Goal: Check status: Check status

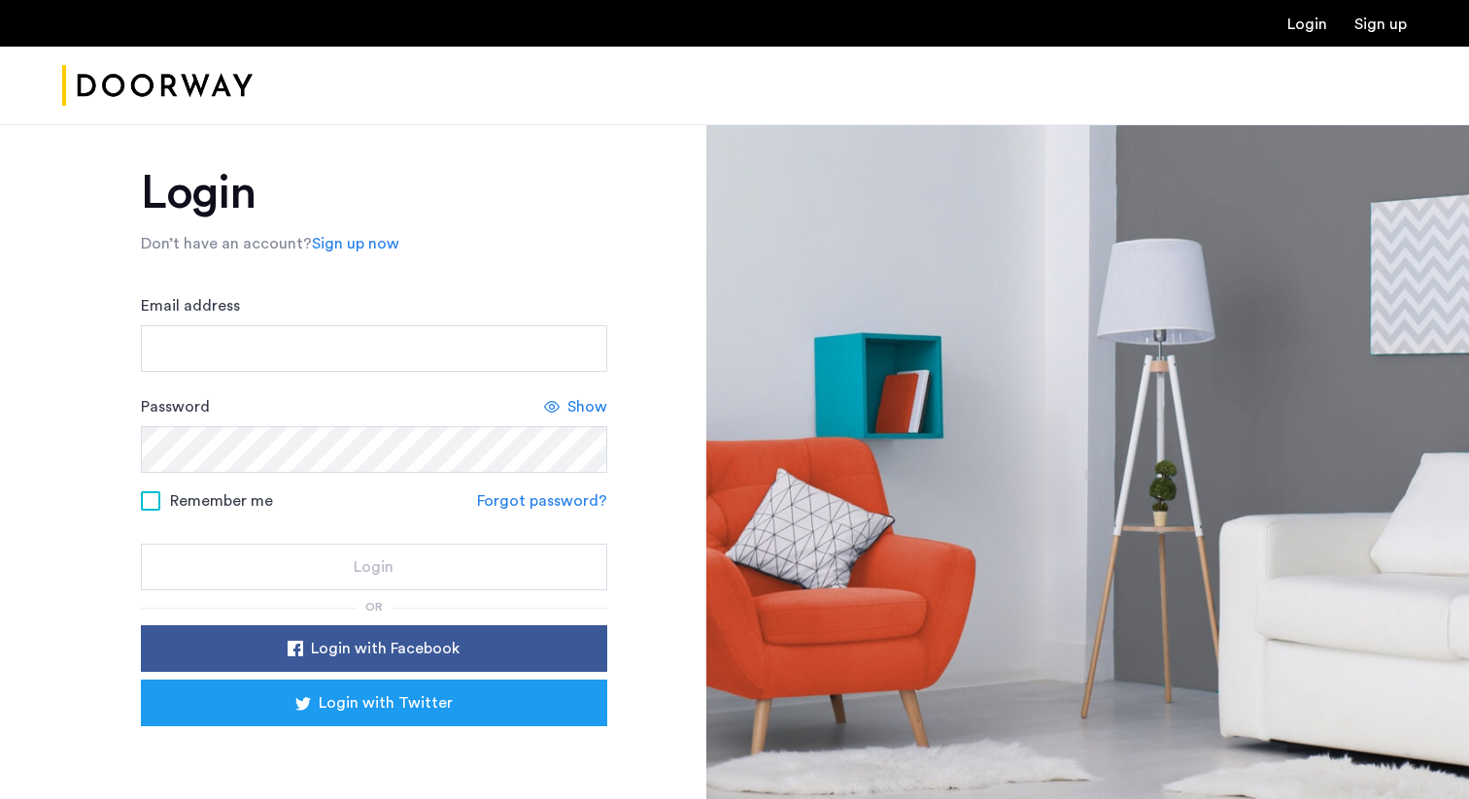
scroll to position [104, 0]
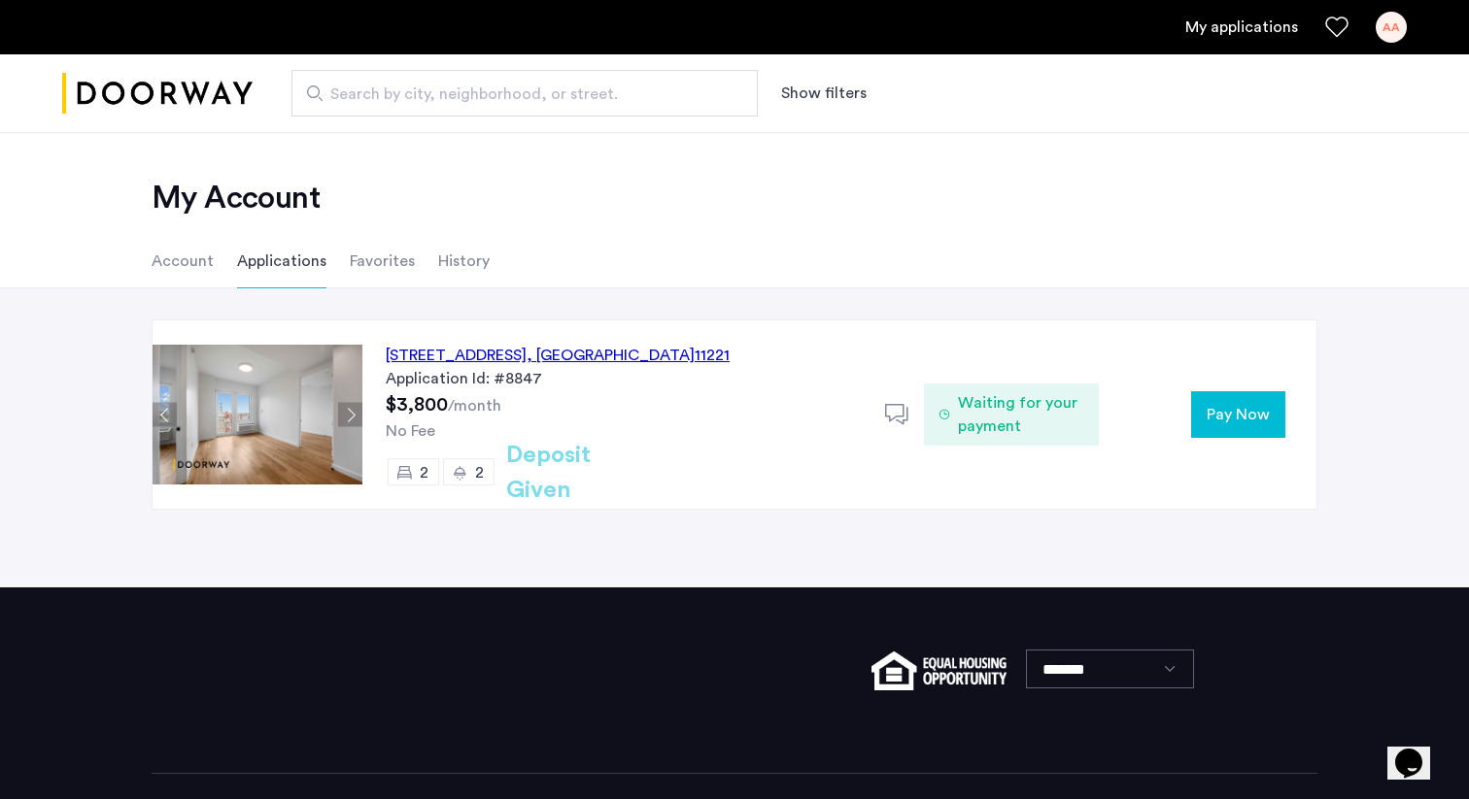
click at [559, 477] on h2 "Deposit Given" at bounding box center [583, 473] width 154 height 70
click at [566, 352] on div "972 Bushwick Avenue, Unit 3F, Brooklyn , NY 11221" at bounding box center [558, 355] width 344 height 23
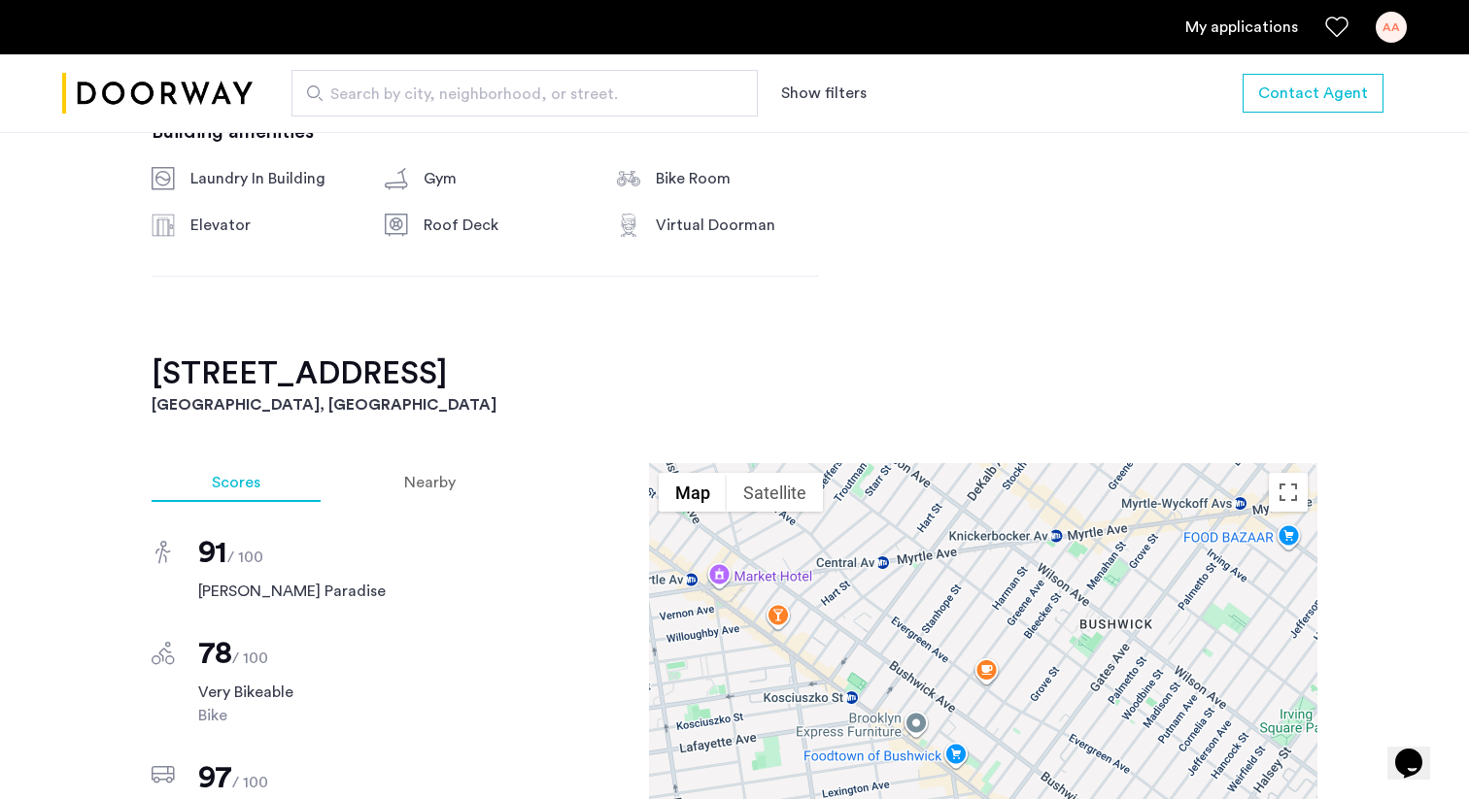
scroll to position [1373, 0]
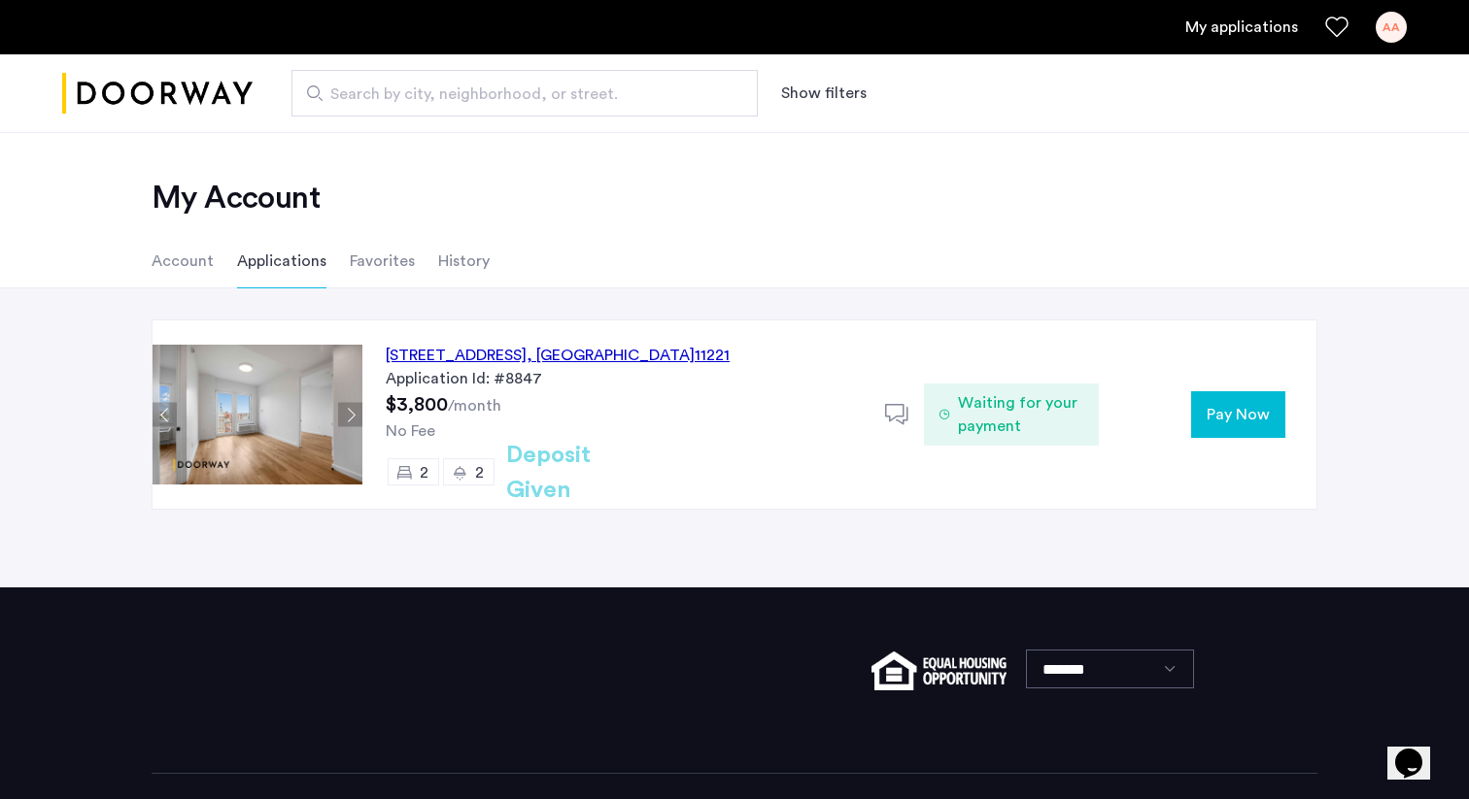
click at [492, 402] on sub "/month" at bounding box center [474, 406] width 53 height 16
click at [438, 266] on li "History" at bounding box center [463, 261] width 51 height 54
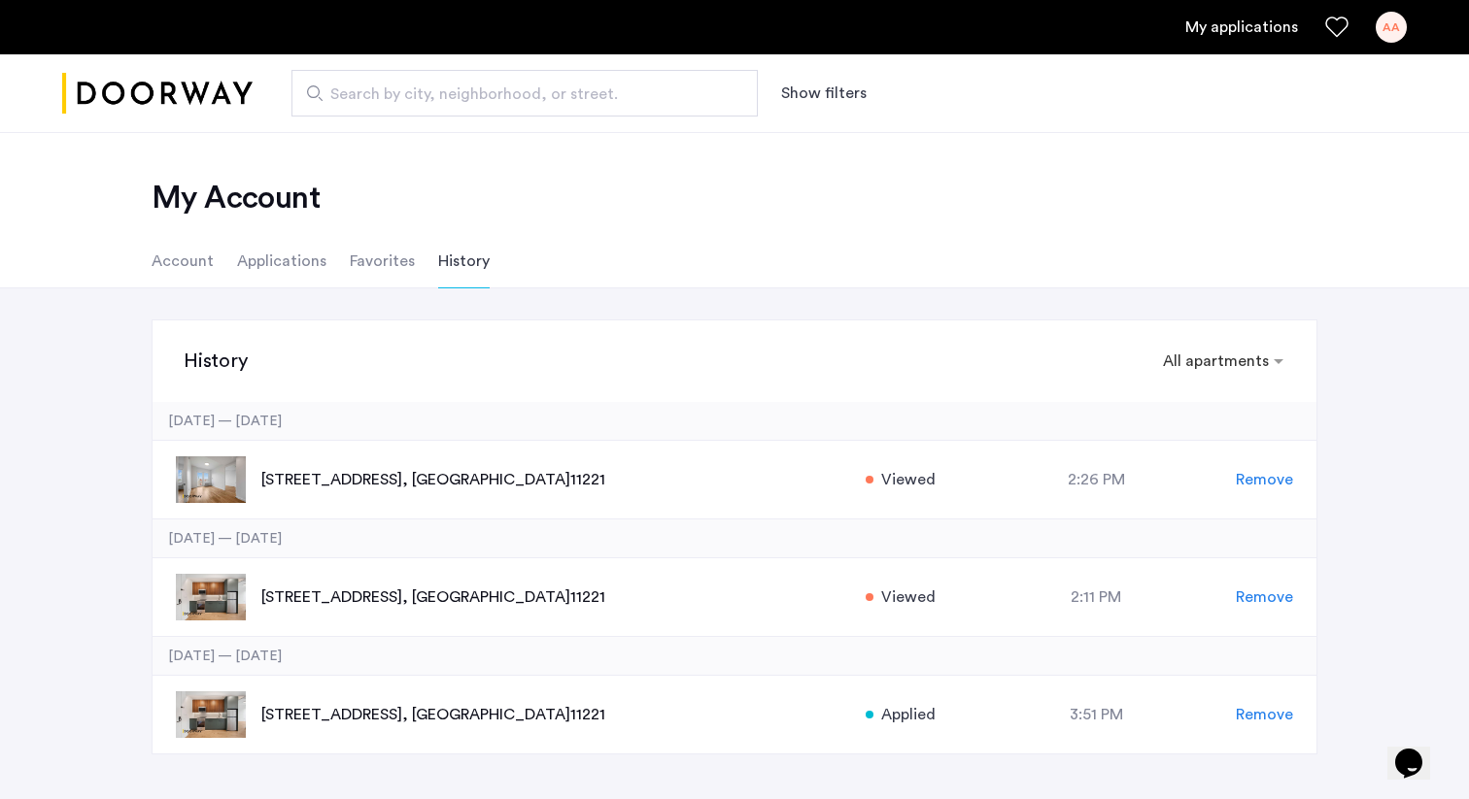
click at [317, 265] on li "Applications" at bounding box center [281, 261] width 89 height 54
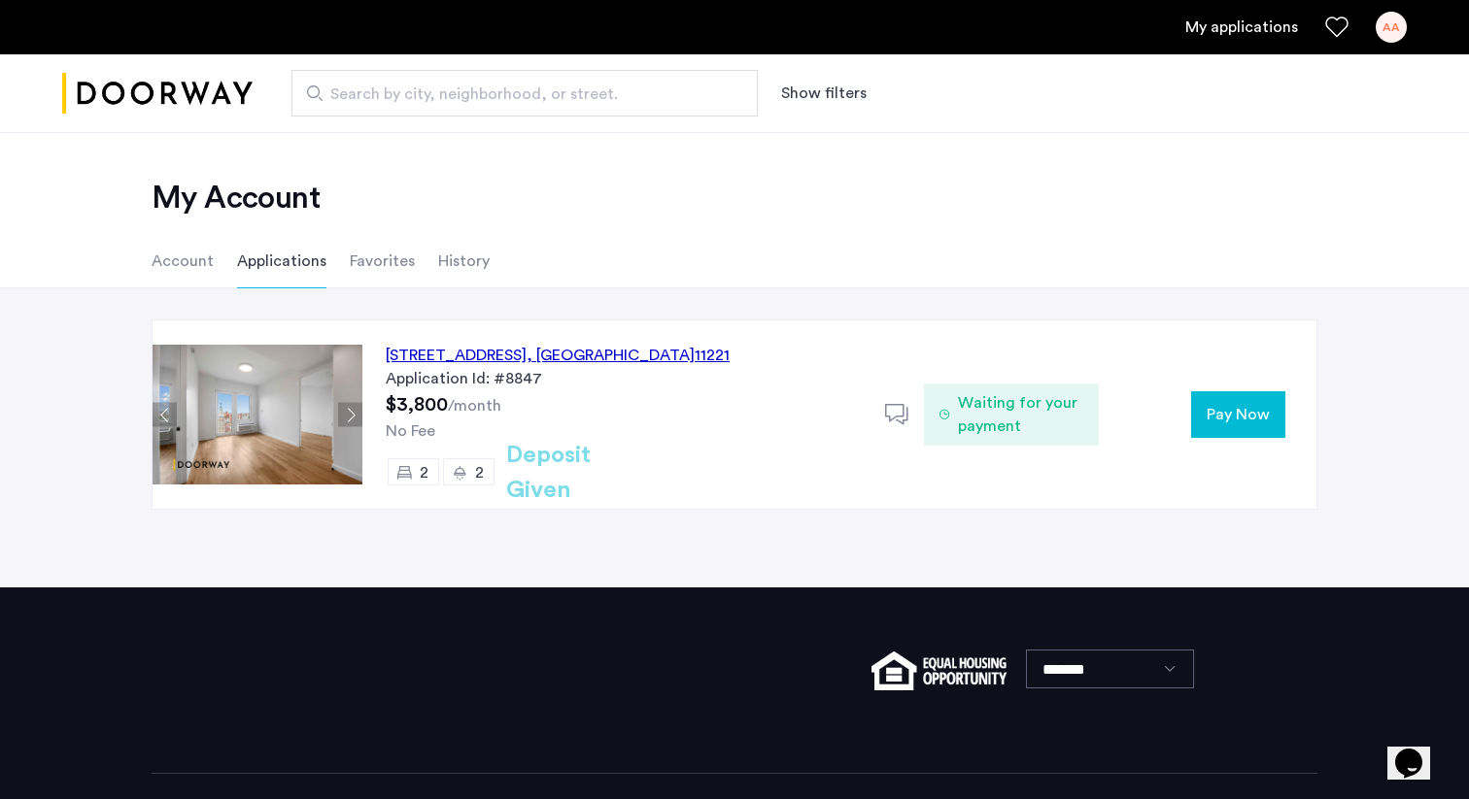
click at [518, 349] on div "972 Bushwick Avenue, Unit 3F, Brooklyn , NY 11221" at bounding box center [558, 355] width 344 height 23
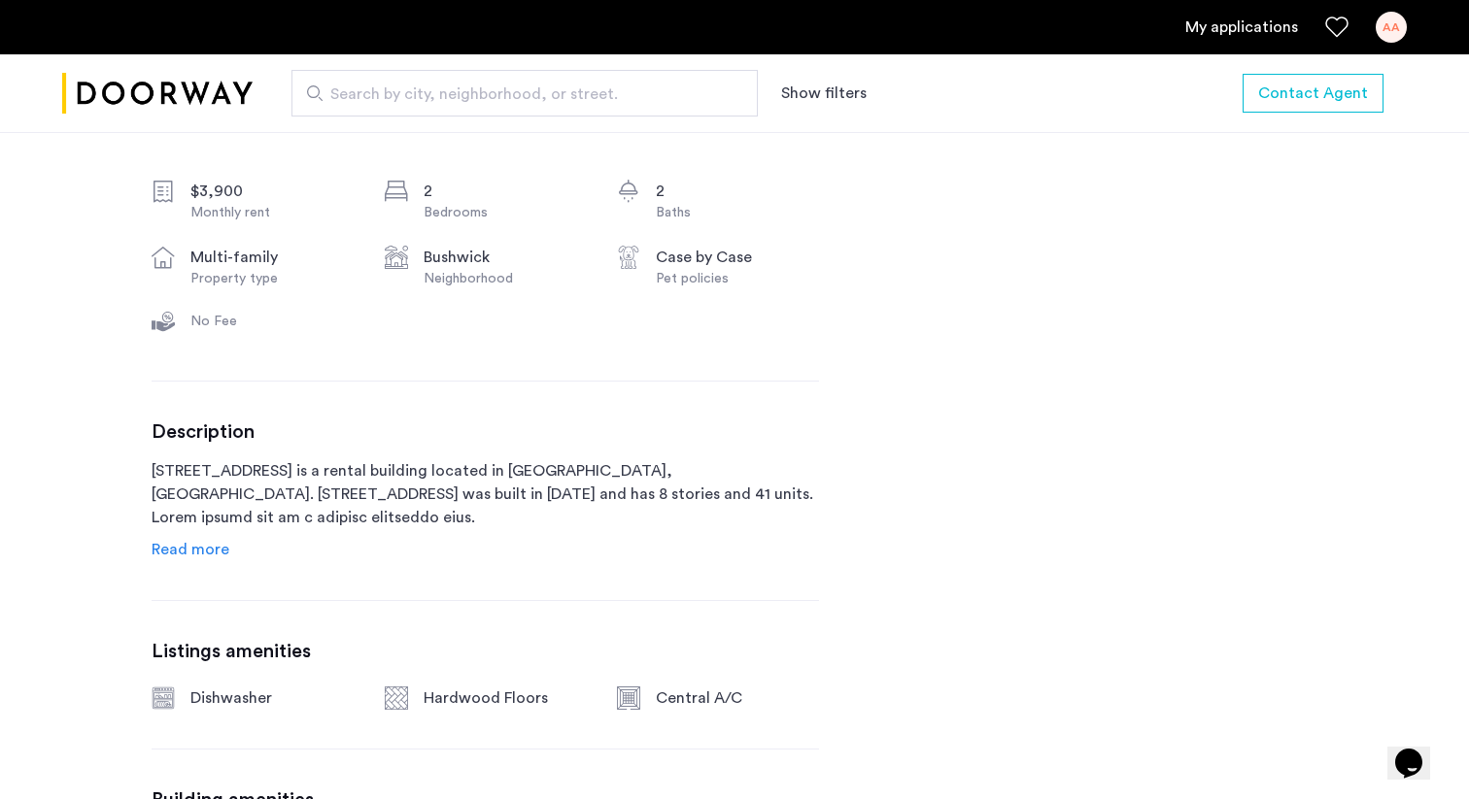
scroll to position [715, 0]
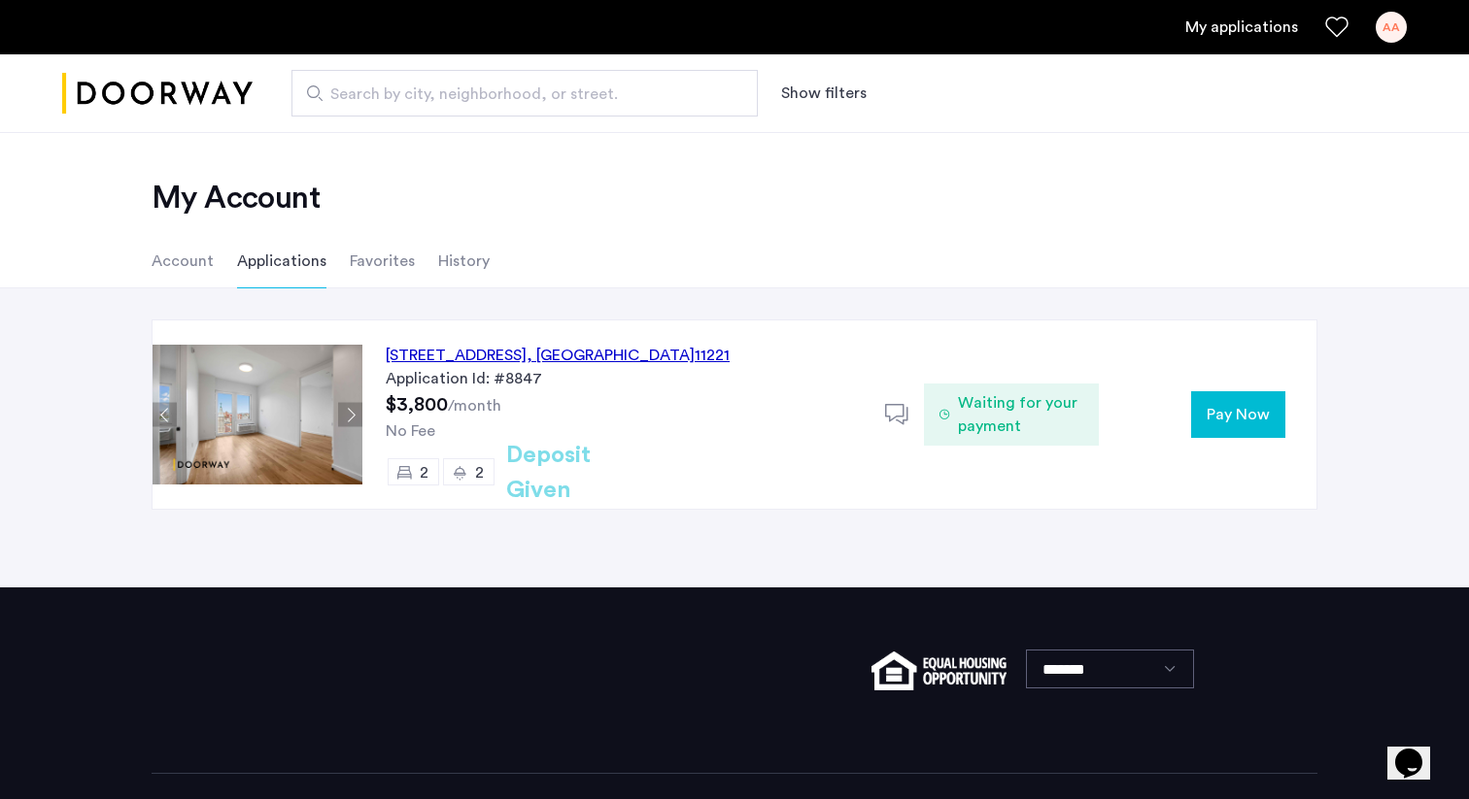
click at [886, 417] on icon at bounding box center [897, 415] width 24 height 24
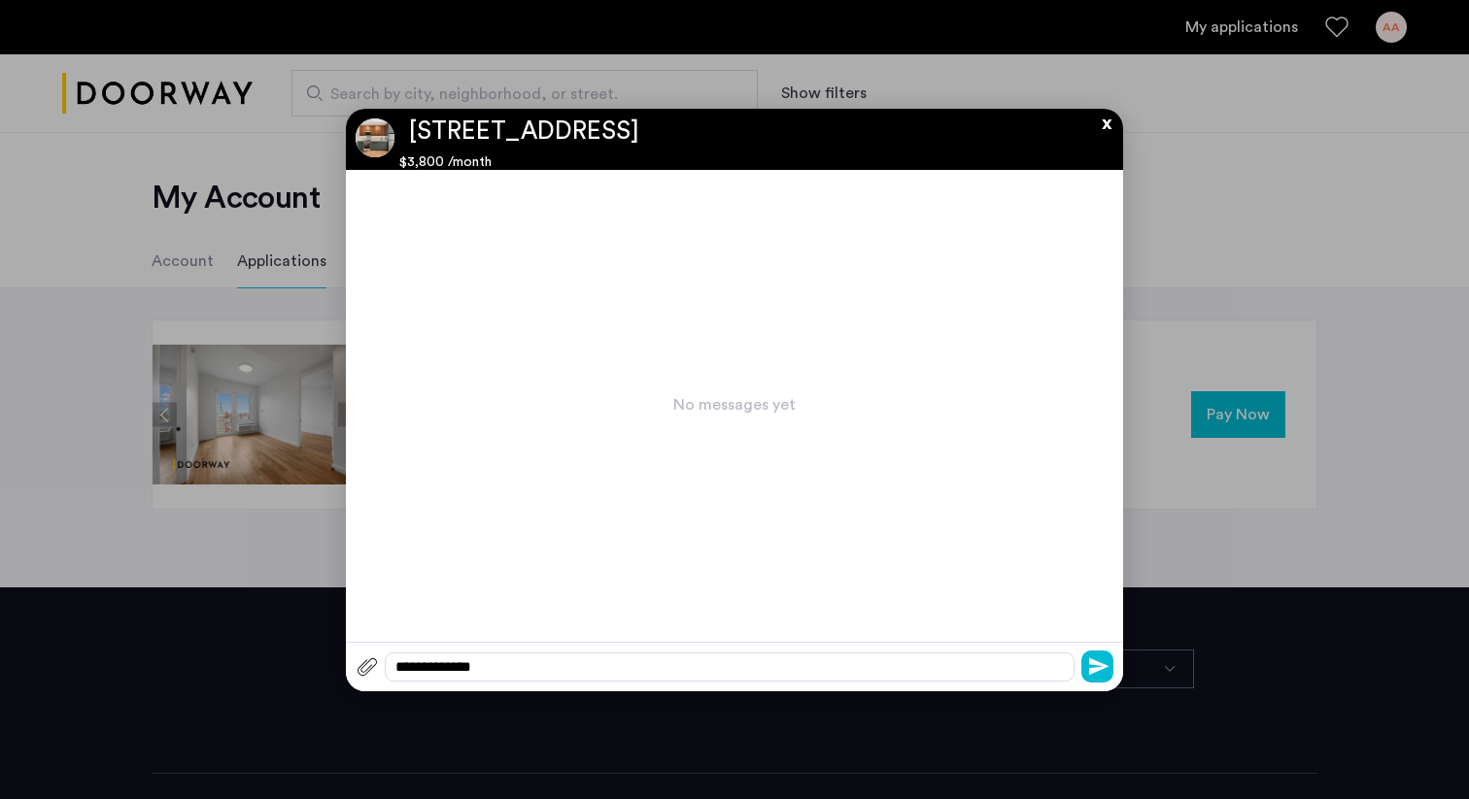
click at [1103, 128] on button "x" at bounding box center [1101, 119] width 29 height 21
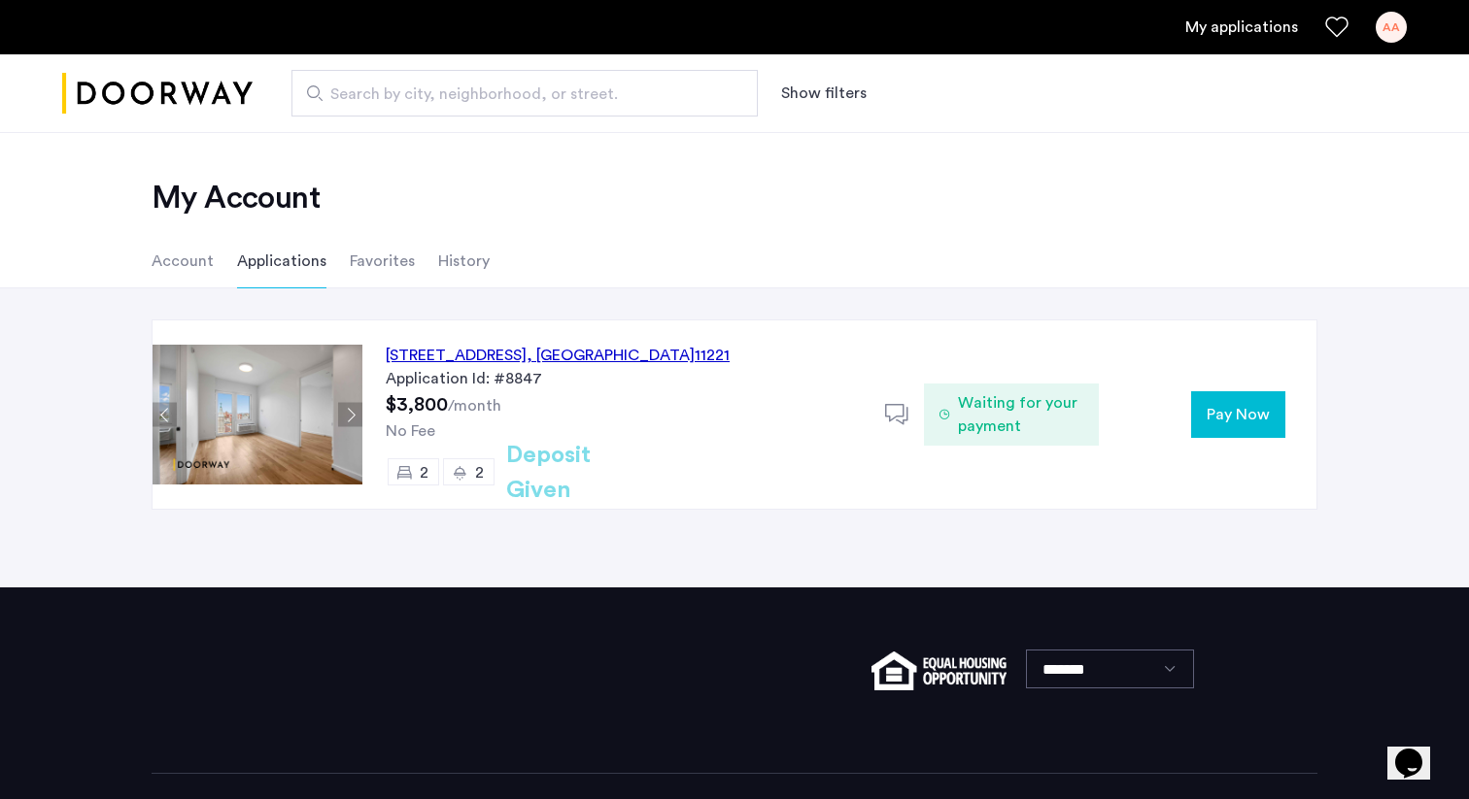
click at [1029, 411] on span "Waiting for your payment" at bounding box center [1020, 414] width 125 height 47
click at [183, 256] on li "Account" at bounding box center [183, 261] width 62 height 54
